Goal: Task Accomplishment & Management: Manage account settings

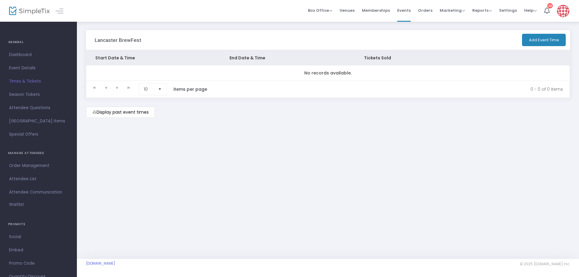
click at [564, 11] on img at bounding box center [563, 11] width 12 height 12
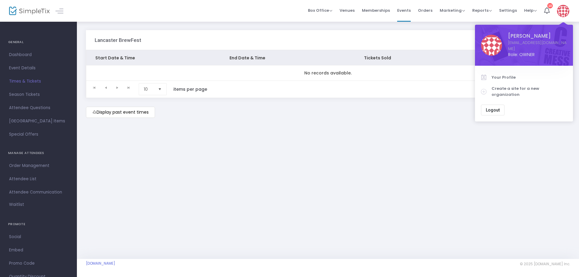
click at [491, 108] on span "Logout" at bounding box center [493, 110] width 14 height 5
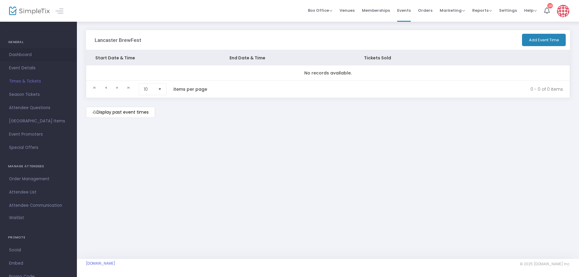
click at [31, 57] on span "Dashboard" at bounding box center [38, 55] width 59 height 8
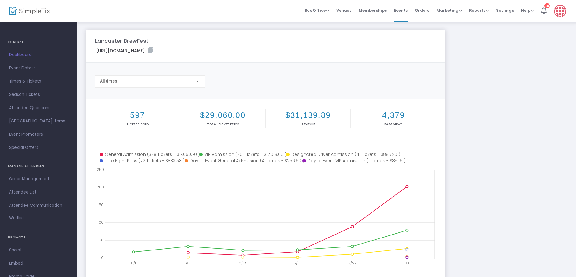
click at [29, 84] on span "Times & Tickets" at bounding box center [38, 82] width 59 height 8
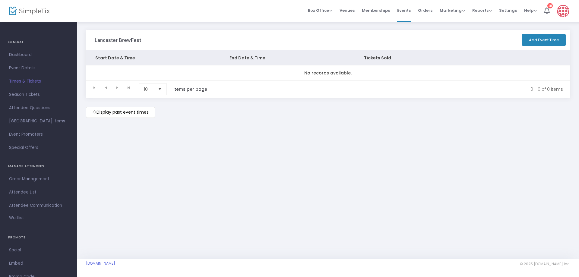
click at [113, 115] on m-button "Display past event times" at bounding box center [120, 112] width 69 height 11
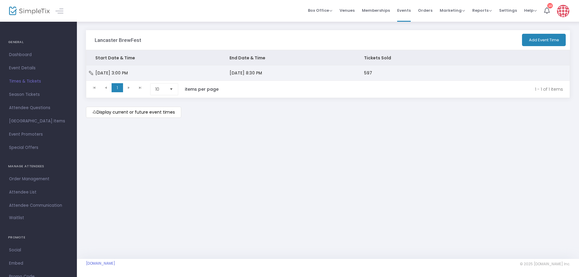
click at [128, 76] on span "[DATE] 3:00 PM" at bounding box center [111, 73] width 33 height 6
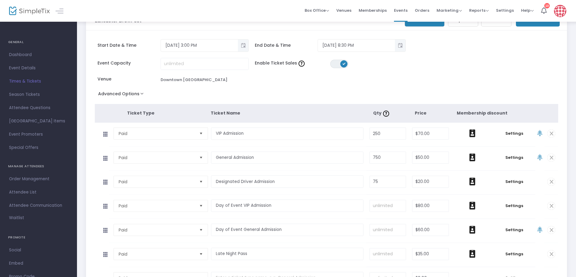
scroll to position [30, 0]
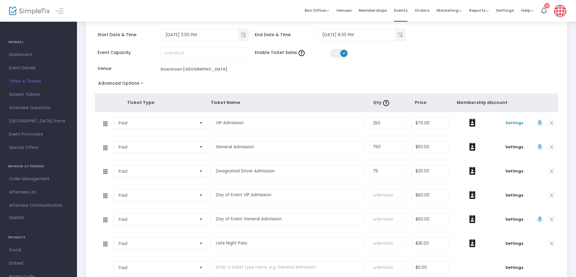
click at [509, 123] on span "Settings" at bounding box center [514, 123] width 36 height 6
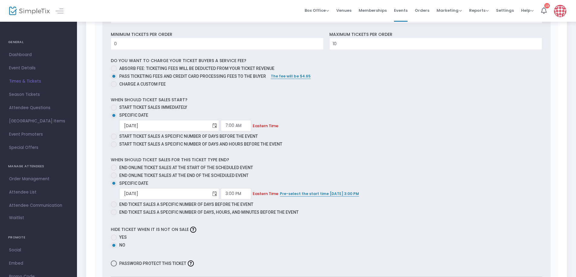
scroll to position [253, 0]
